Goal: Task Accomplishment & Management: Manage account settings

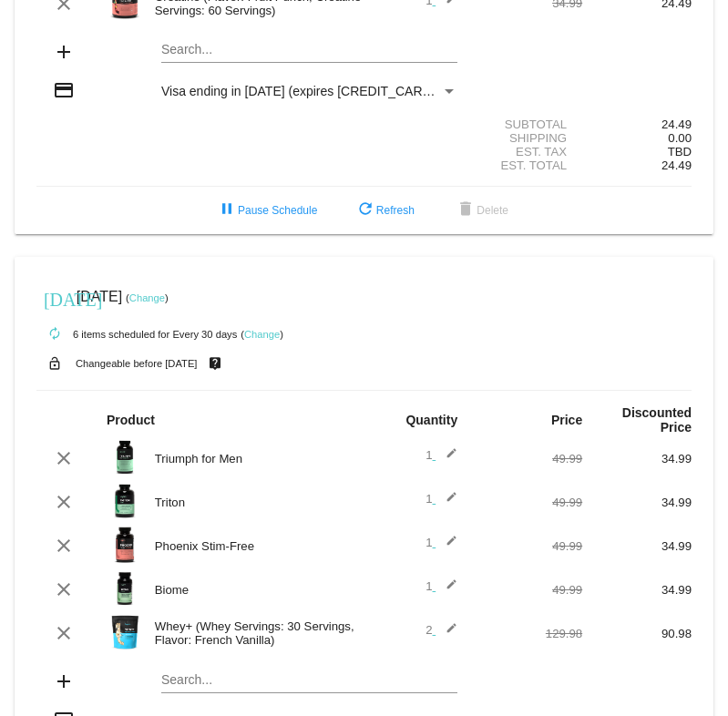
scroll to position [182, 0]
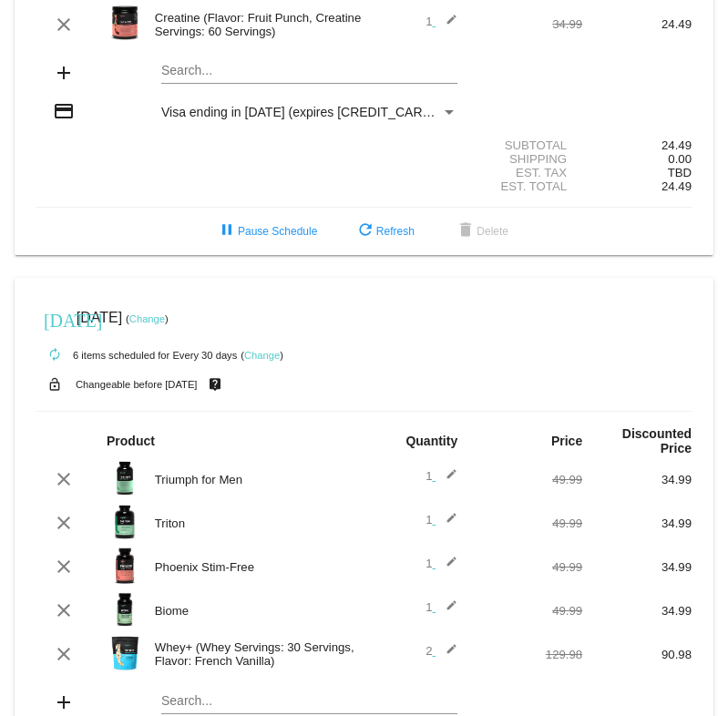
click at [444, 644] on mat-icon "edit" at bounding box center [447, 655] width 22 height 22
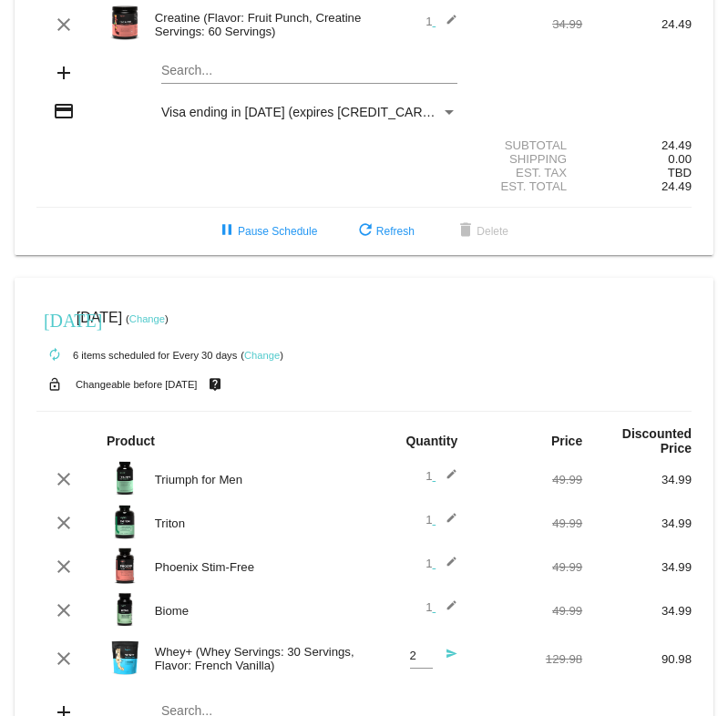
click at [410, 650] on input "2" at bounding box center [421, 657] width 23 height 14
click at [417, 650] on input "3" at bounding box center [421, 657] width 23 height 14
click at [417, 650] on input "4" at bounding box center [421, 657] width 23 height 14
click at [417, 650] on input "5" at bounding box center [421, 657] width 23 height 14
click at [416, 650] on input "6" at bounding box center [421, 657] width 23 height 14
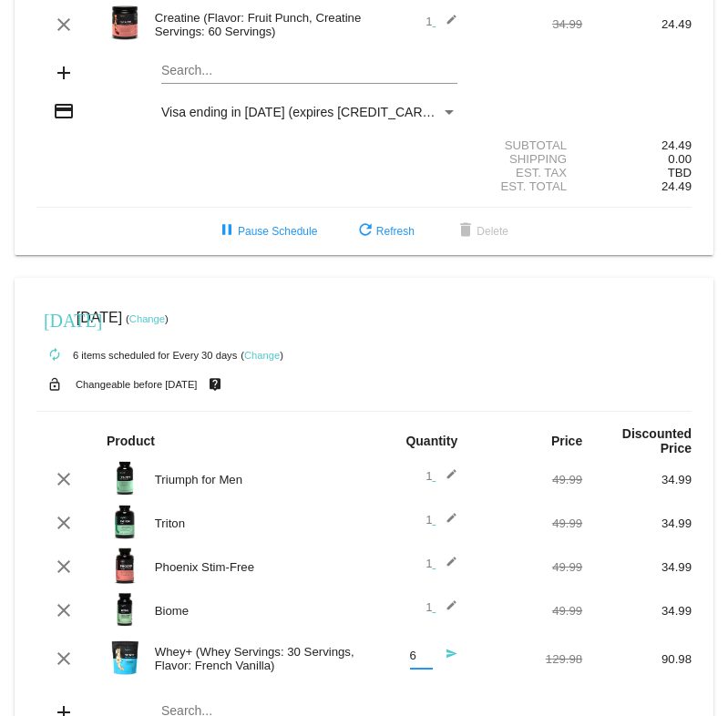
click at [415, 668] on div at bounding box center [421, 668] width 23 height 1
click at [421, 650] on input "5" at bounding box center [421, 657] width 23 height 14
click at [421, 650] on input "4" at bounding box center [421, 657] width 23 height 14
click at [421, 650] on input "3" at bounding box center [421, 657] width 23 height 14
click at [421, 650] on input "2" at bounding box center [421, 657] width 23 height 14
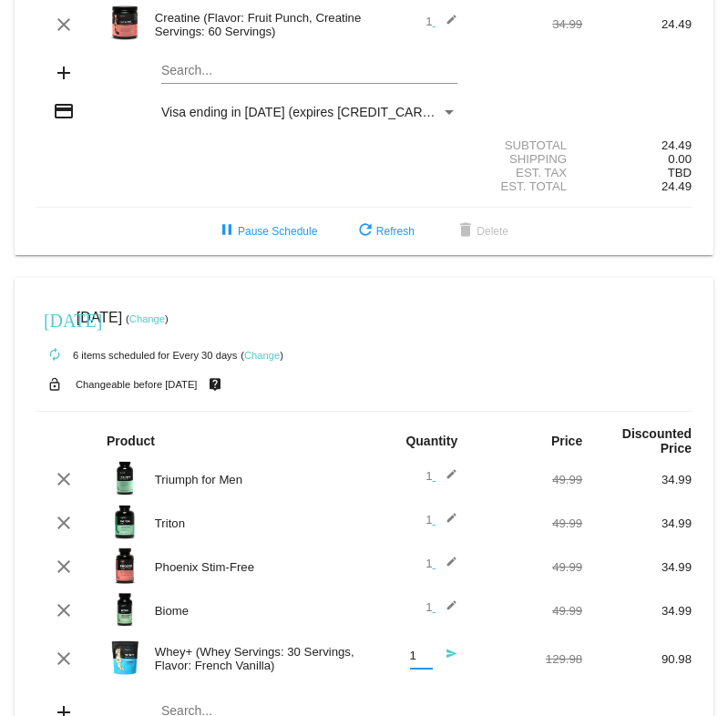
type input "1"
click at [421, 650] on input "1" at bounding box center [421, 657] width 23 height 14
click at [438, 648] on mat-icon "send" at bounding box center [447, 659] width 22 height 22
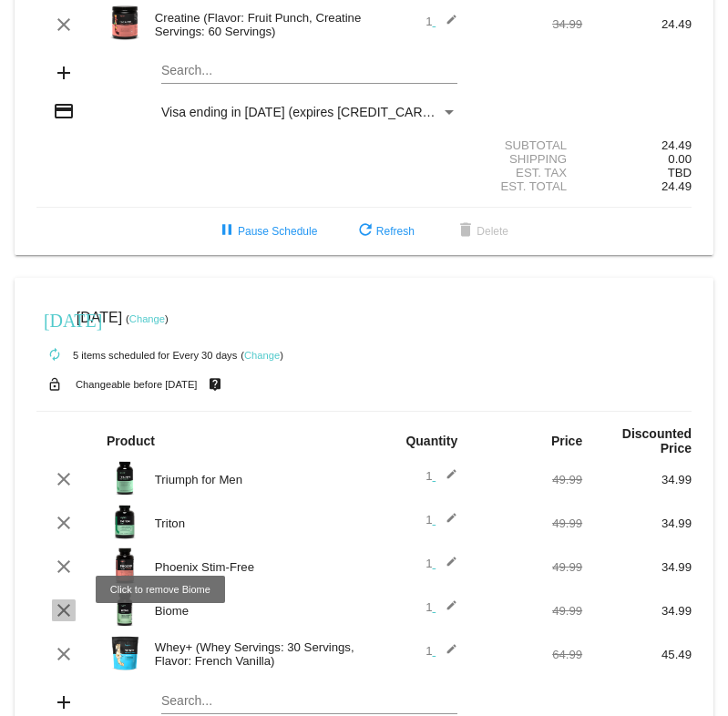
click at [60, 600] on mat-icon "clear" at bounding box center [64, 611] width 22 height 22
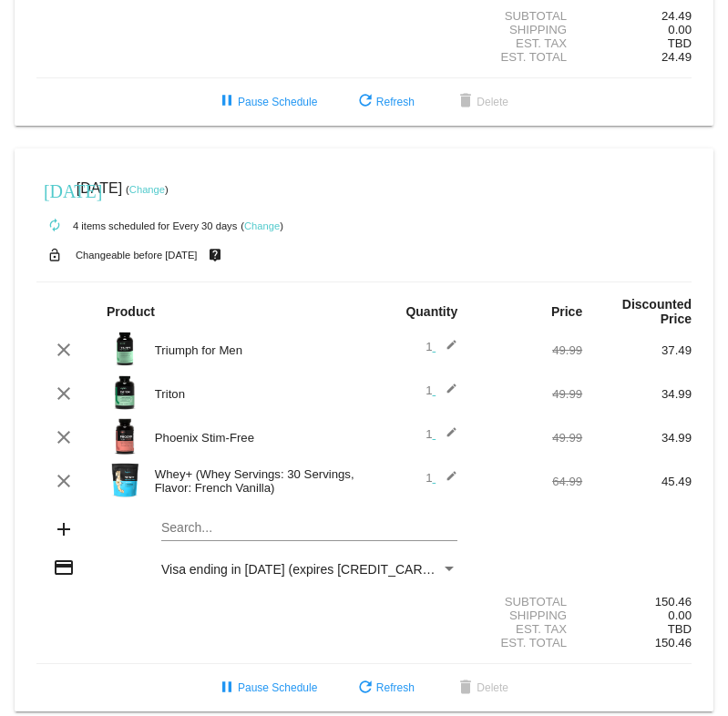
scroll to position [314, 0]
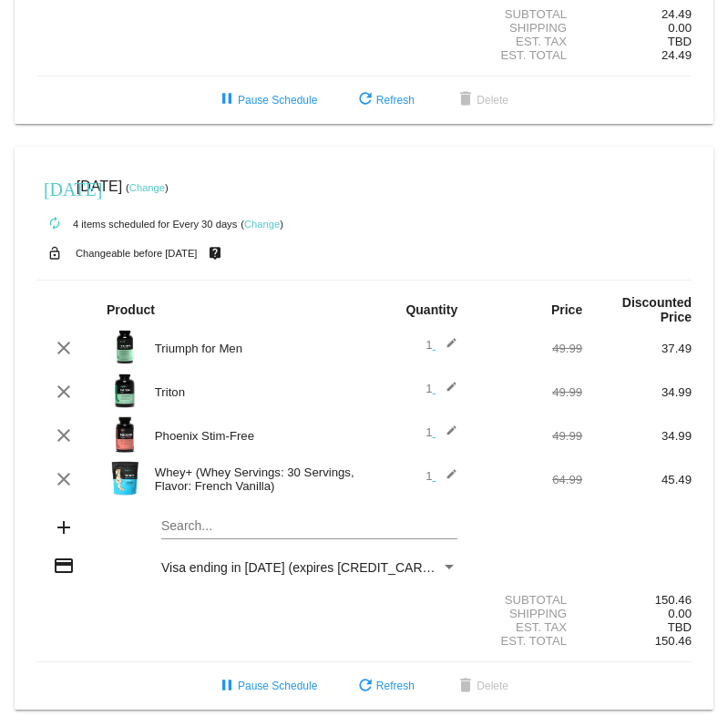
click at [300, 507] on mat-card "[DATE] [DATE] ( Change ) autorenew 4 items scheduled for Every 30 days ( Change…" at bounding box center [364, 429] width 699 height 564
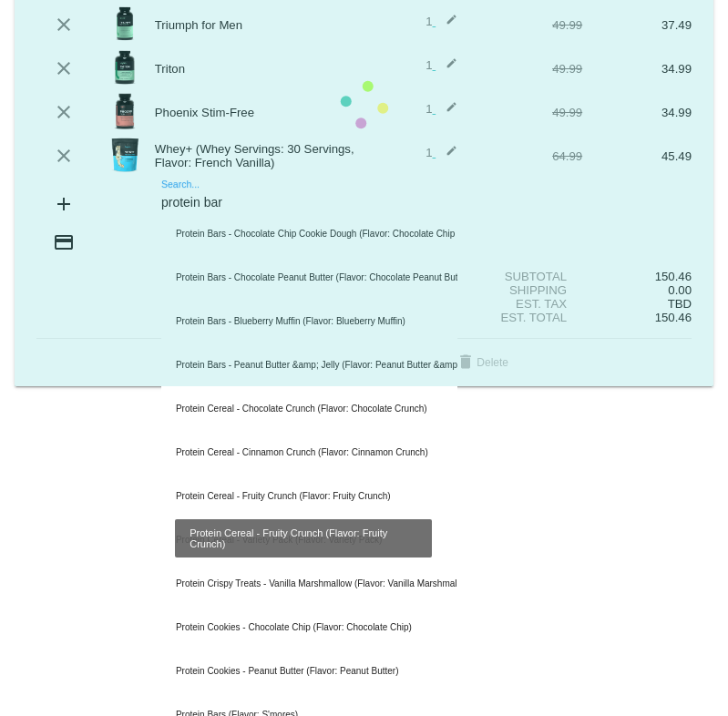
scroll to position [331, 0]
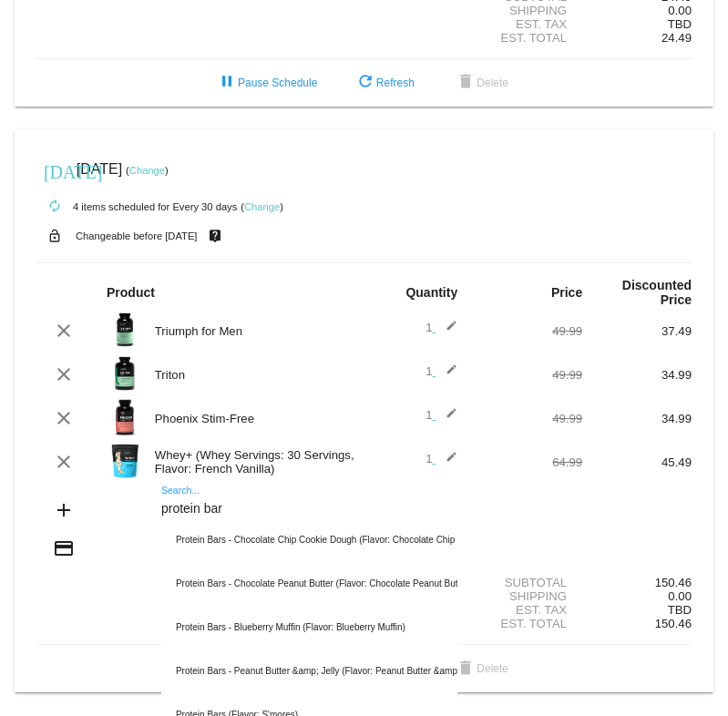
type input "protein bar"
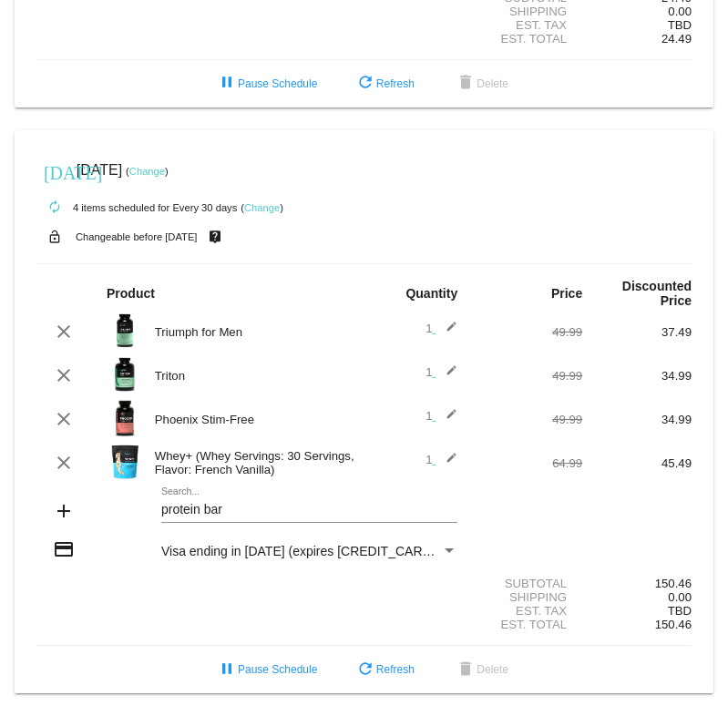
scroll to position [314, 0]
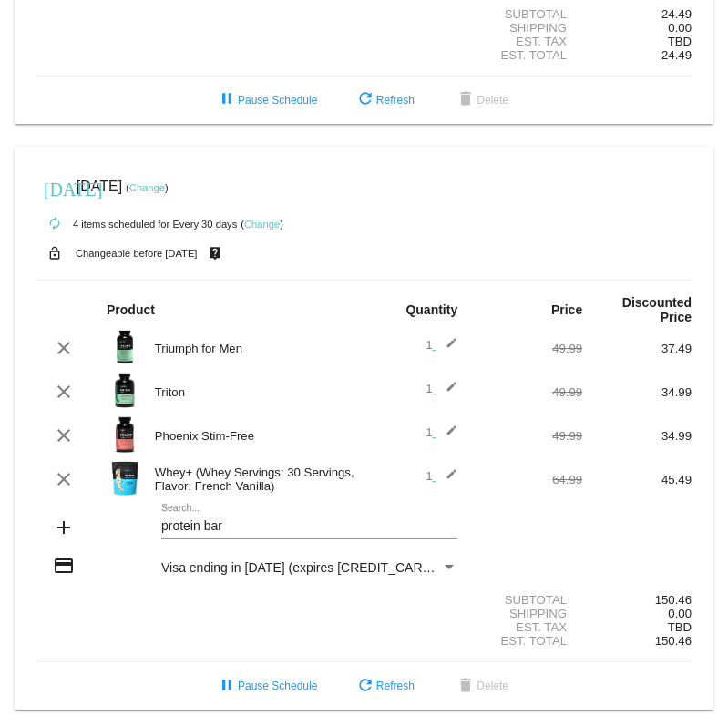
click at [332, 515] on div "protein bar Search..." at bounding box center [309, 522] width 296 height 36
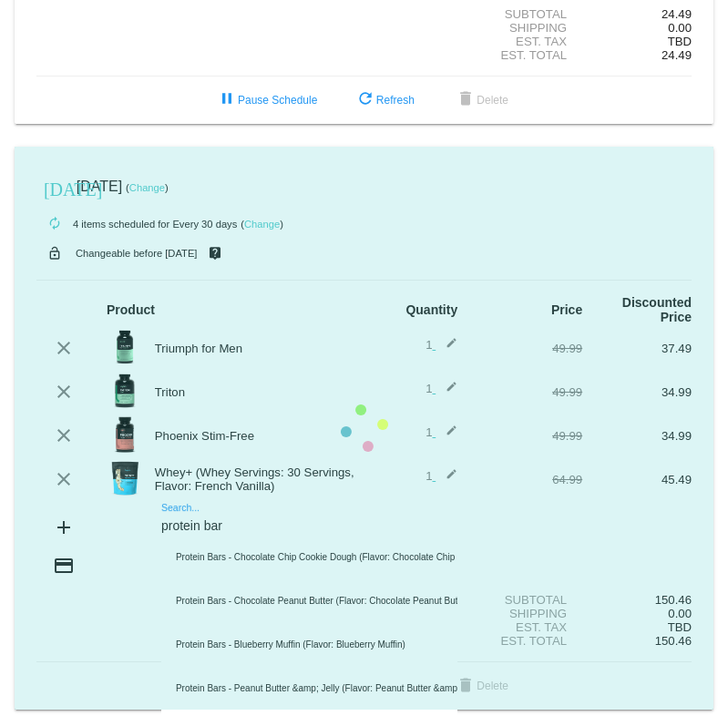
click at [262, 499] on mat-card "[DATE] [DATE] ( Change ) autorenew 4 items scheduled for Every 30 days ( Change…" at bounding box center [364, 429] width 699 height 564
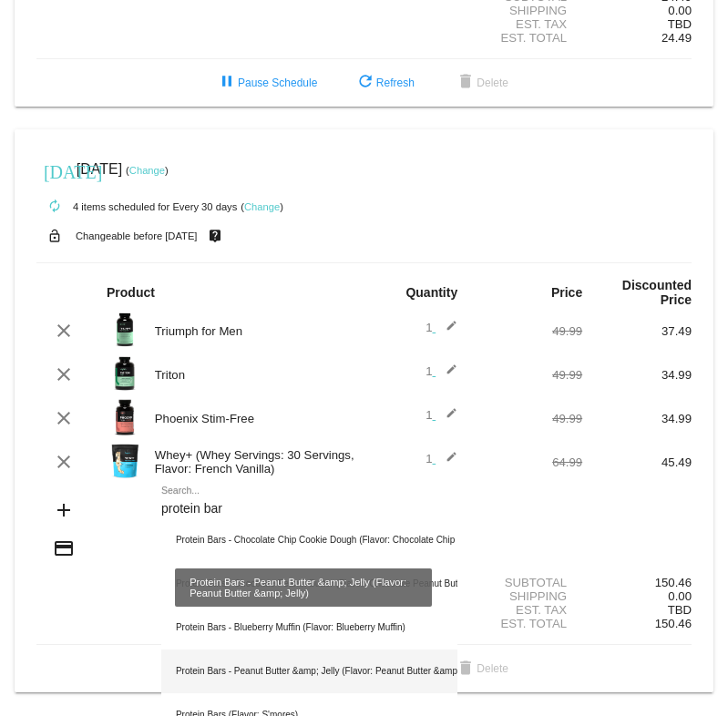
click at [356, 650] on div "Protein Bars - Peanut Butter &amp; Jelly (Flavor: Peanut Butter &amp; Jelly)" at bounding box center [309, 672] width 296 height 44
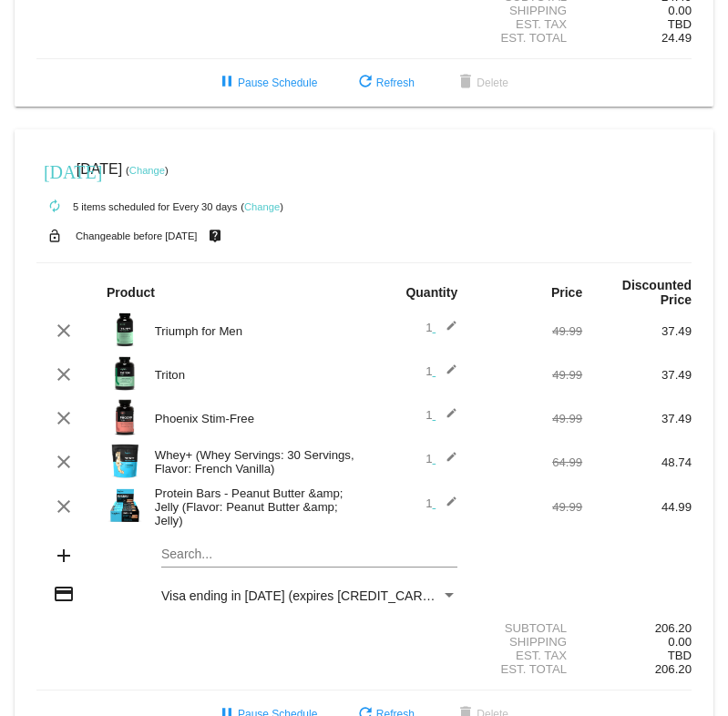
click at [235, 540] on mat-card "[DATE] [DATE] ( Change ) autorenew 5 items scheduled for Every 30 days ( Change…" at bounding box center [364, 434] width 699 height 610
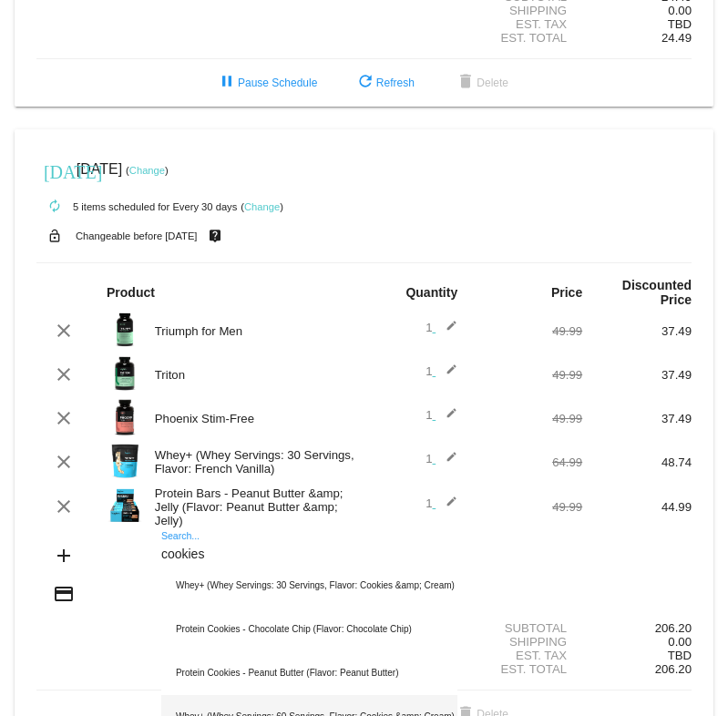
type input "cookies"
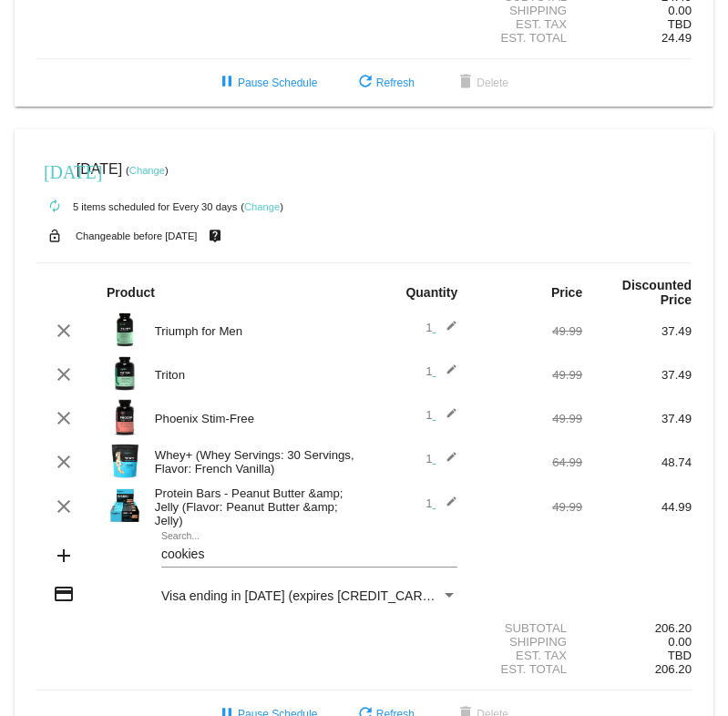
click at [314, 541] on mat-card "[DATE] [DATE] ( Change ) autorenew 5 items scheduled for Every 30 days ( Change…" at bounding box center [364, 434] width 699 height 610
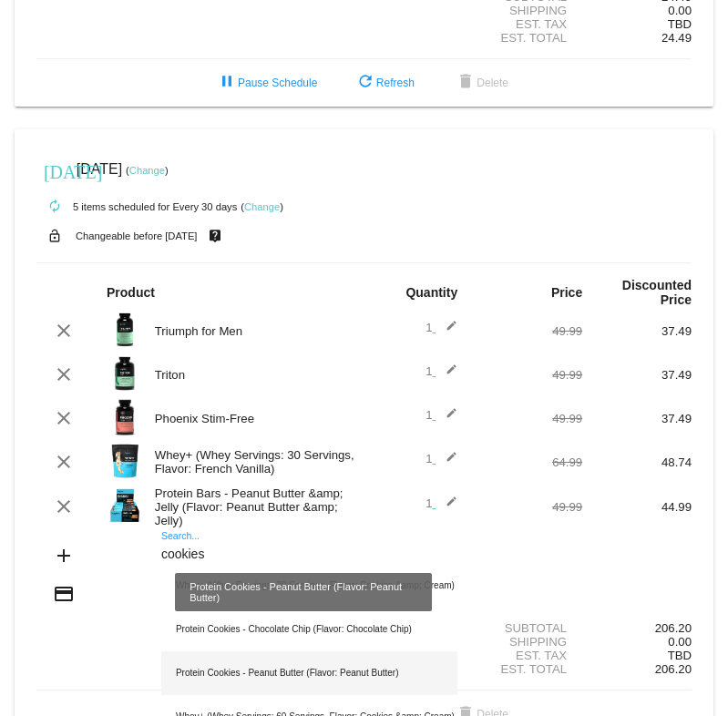
scroll to position [362, 0]
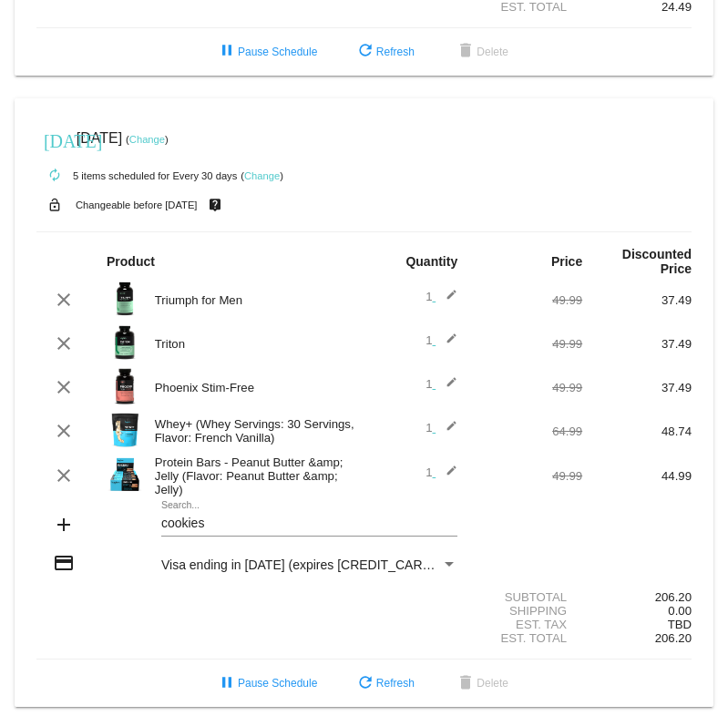
click at [308, 514] on div "cookies Search..." at bounding box center [309, 519] width 296 height 36
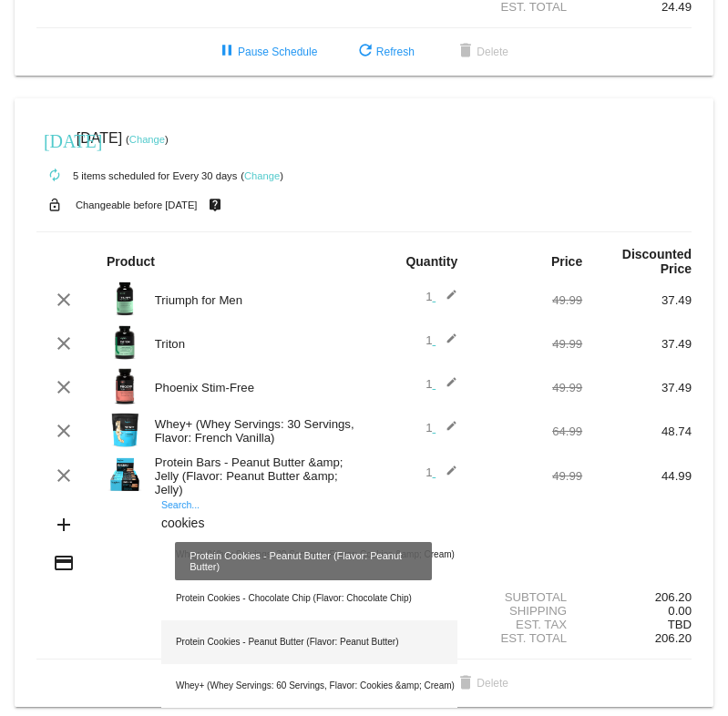
click at [352, 625] on div "Protein Cookies - Peanut Butter (Flavor: Peanut Butter)" at bounding box center [309, 643] width 296 height 44
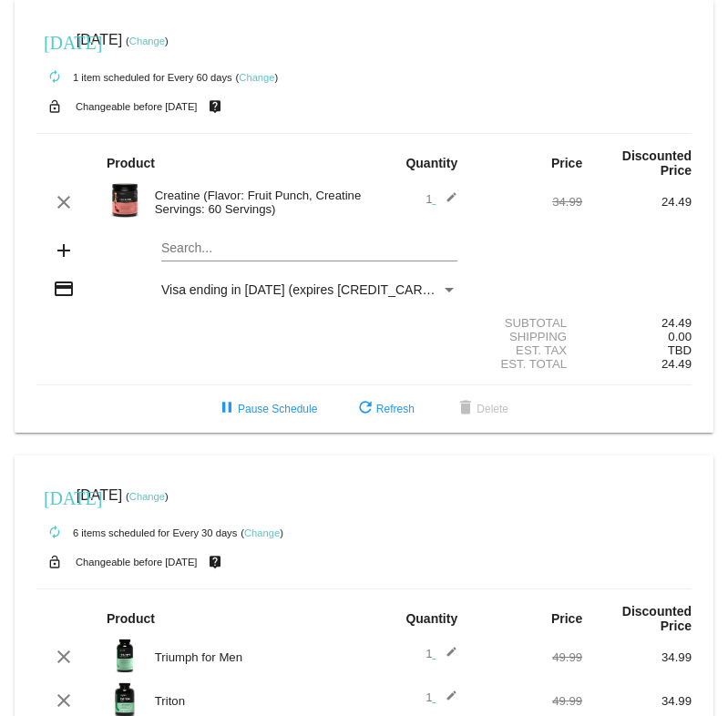
scroll to position [0, 0]
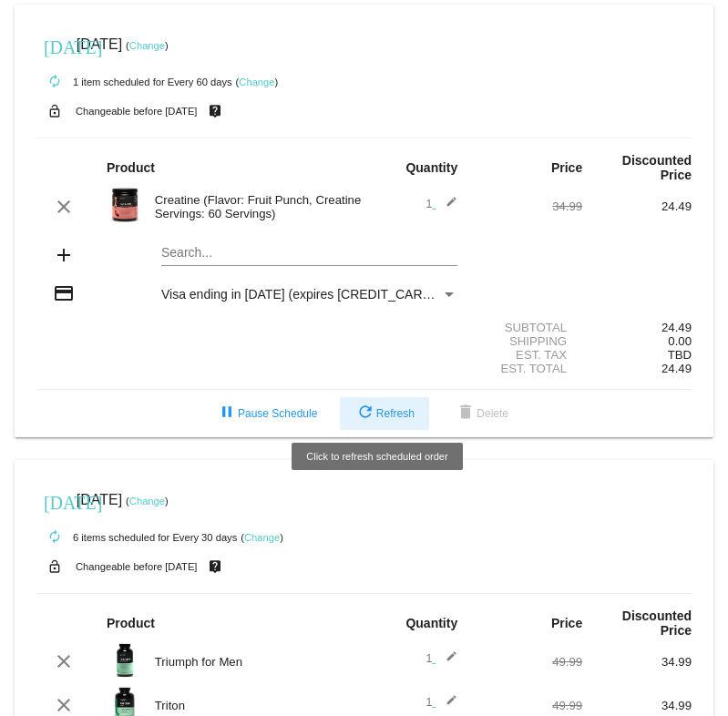
click at [394, 415] on button "refresh Refresh" at bounding box center [384, 413] width 89 height 33
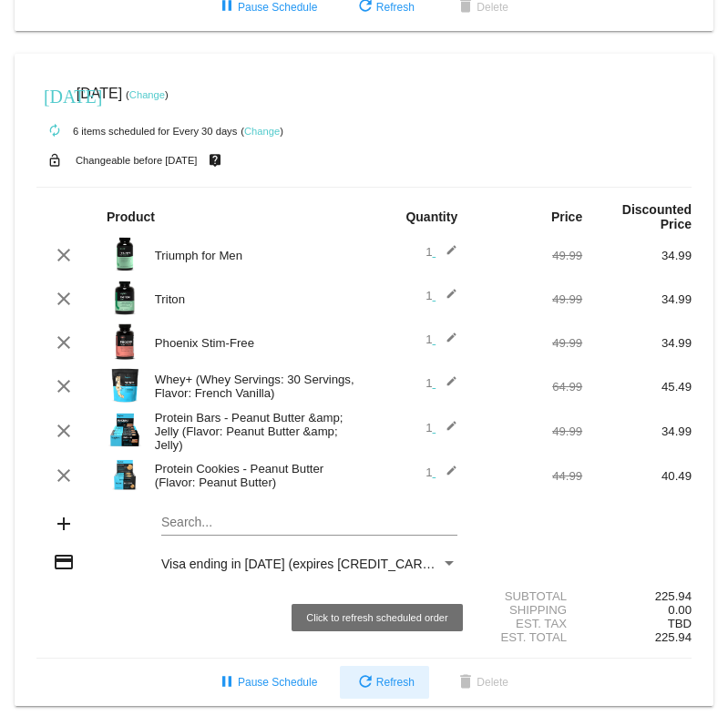
click at [379, 678] on button "refresh Refresh" at bounding box center [384, 682] width 89 height 33
